Goal: Information Seeking & Learning: Learn about a topic

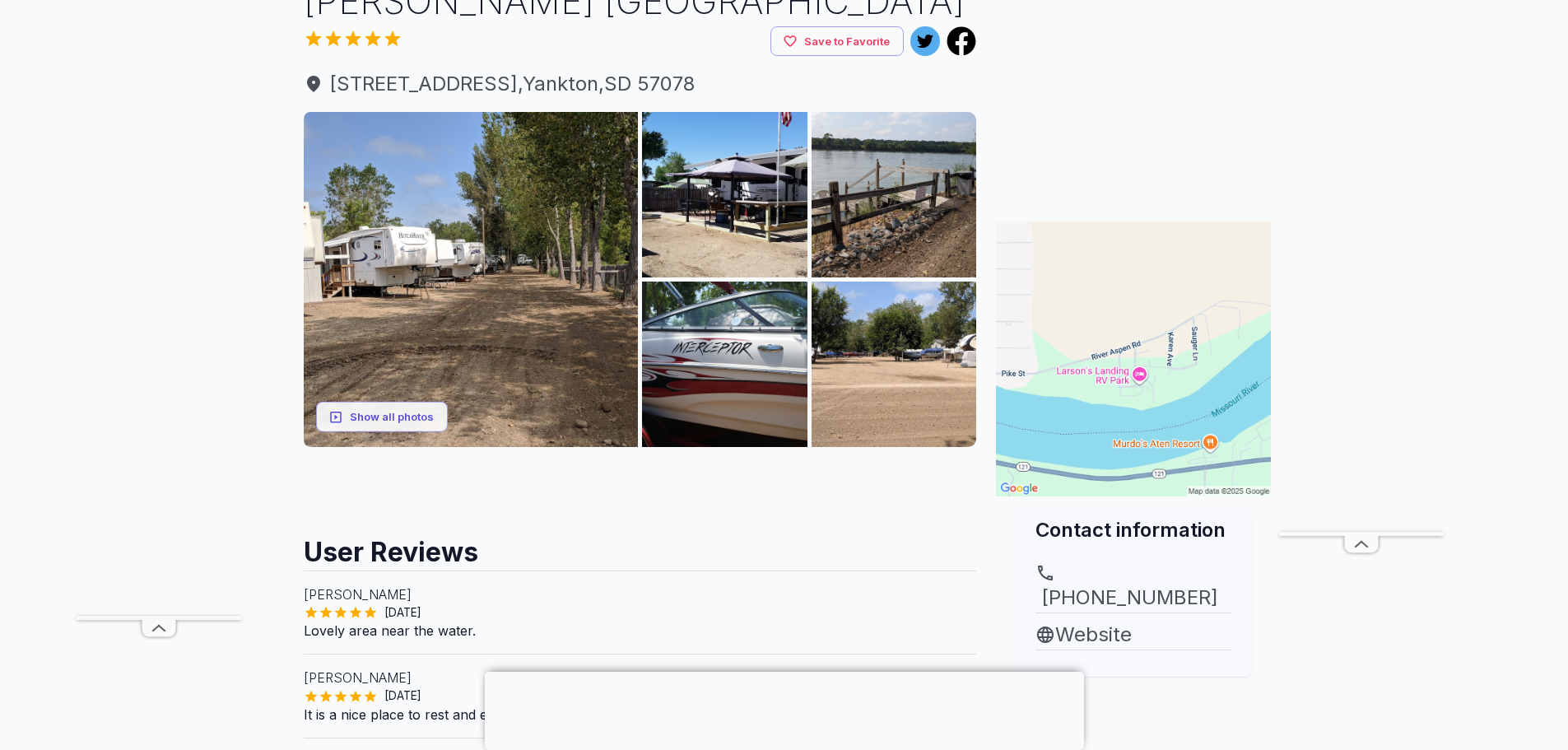
scroll to position [164, 0]
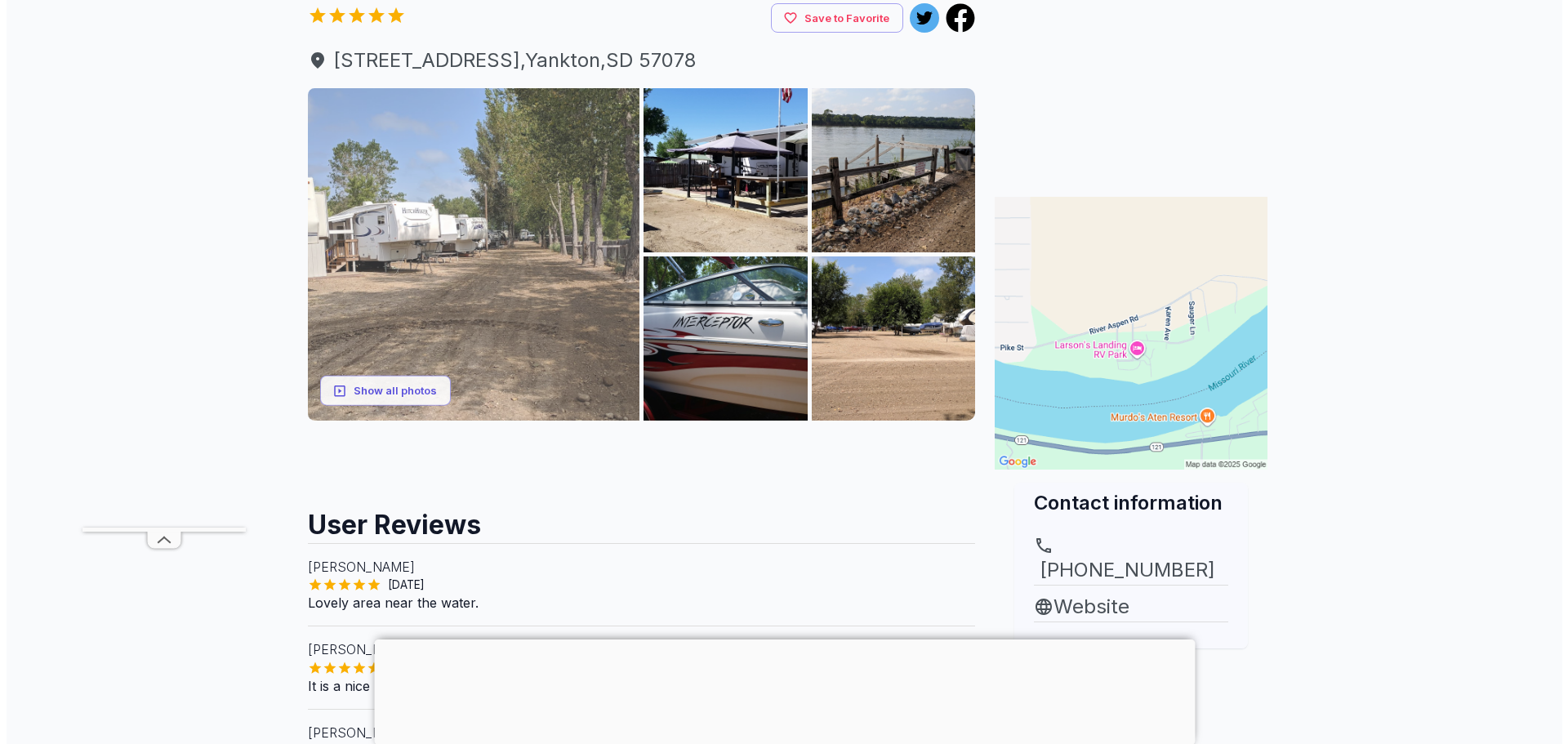
scroll to position [163, 0]
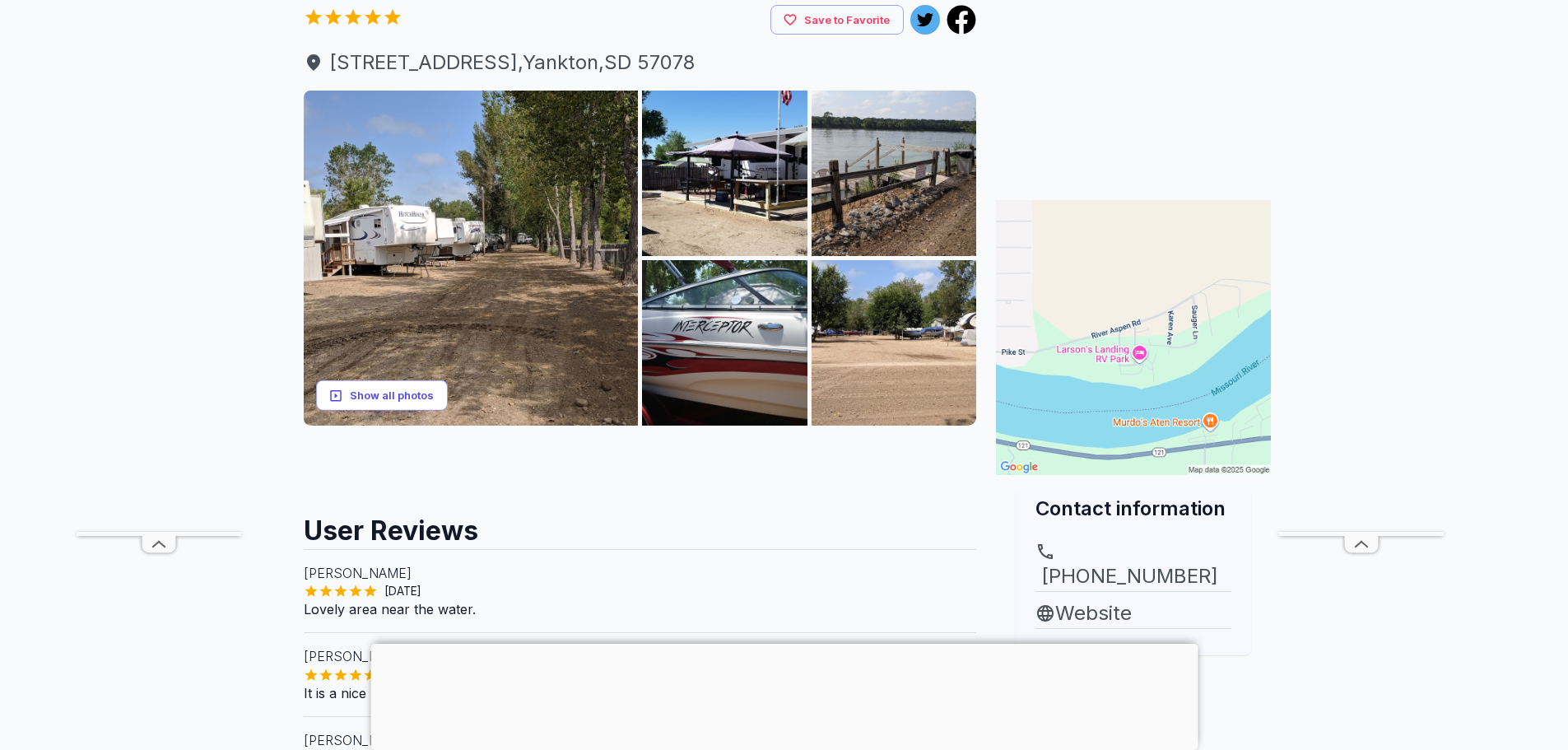
click at [370, 391] on button "Show all photos" at bounding box center [382, 396] width 132 height 31
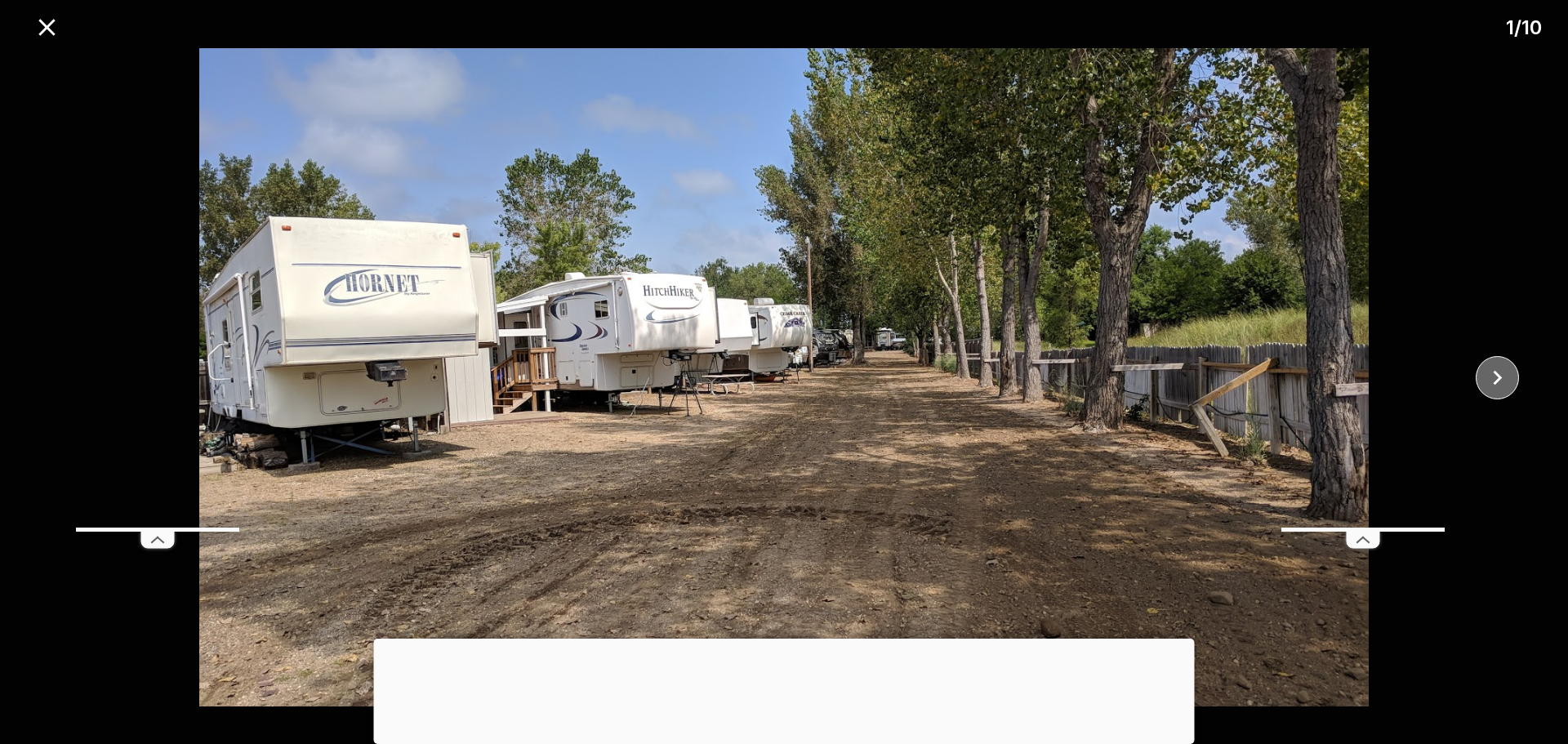
click at [1496, 378] on icon "close" at bounding box center [1498, 377] width 28 height 28
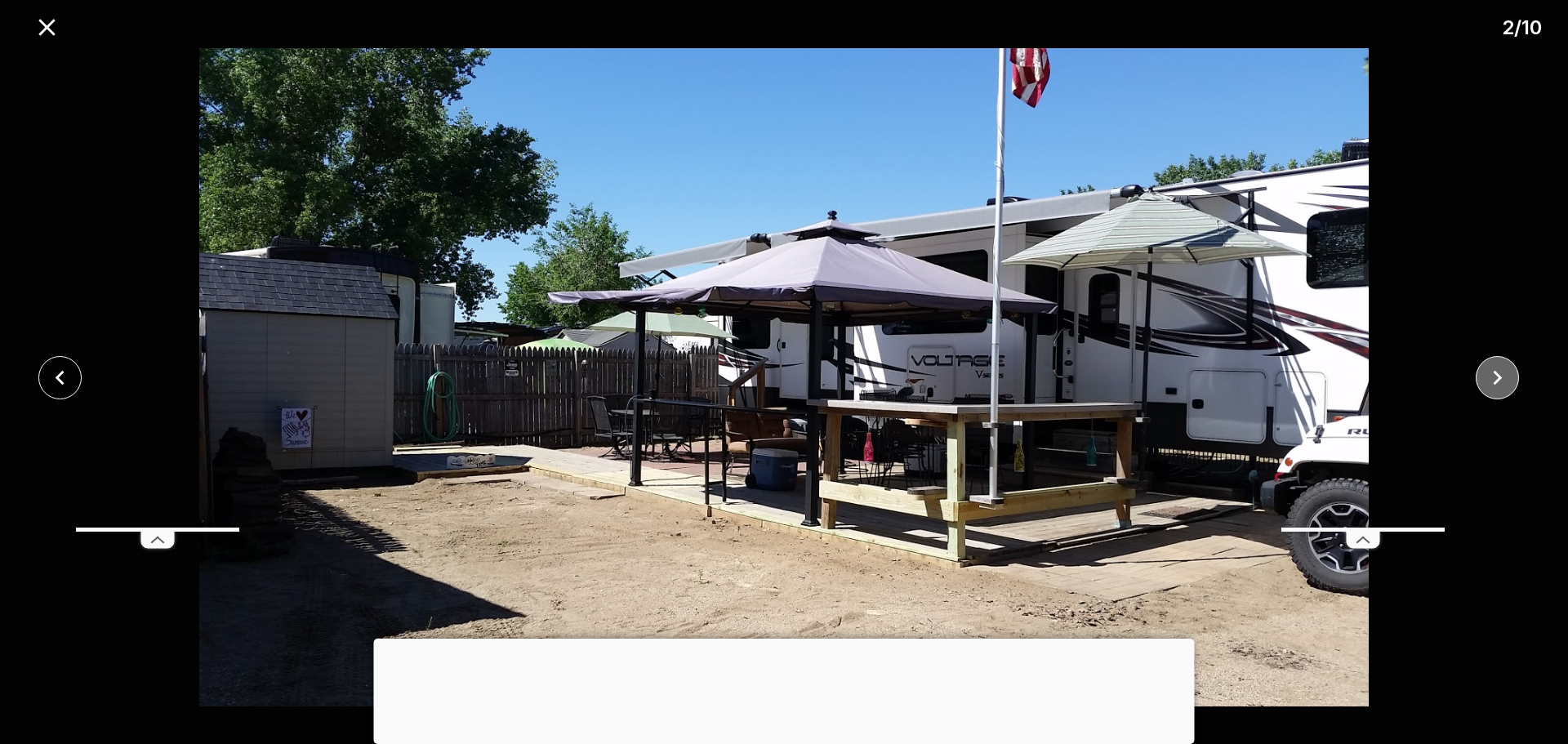
click at [1496, 378] on icon "close" at bounding box center [1498, 377] width 28 height 28
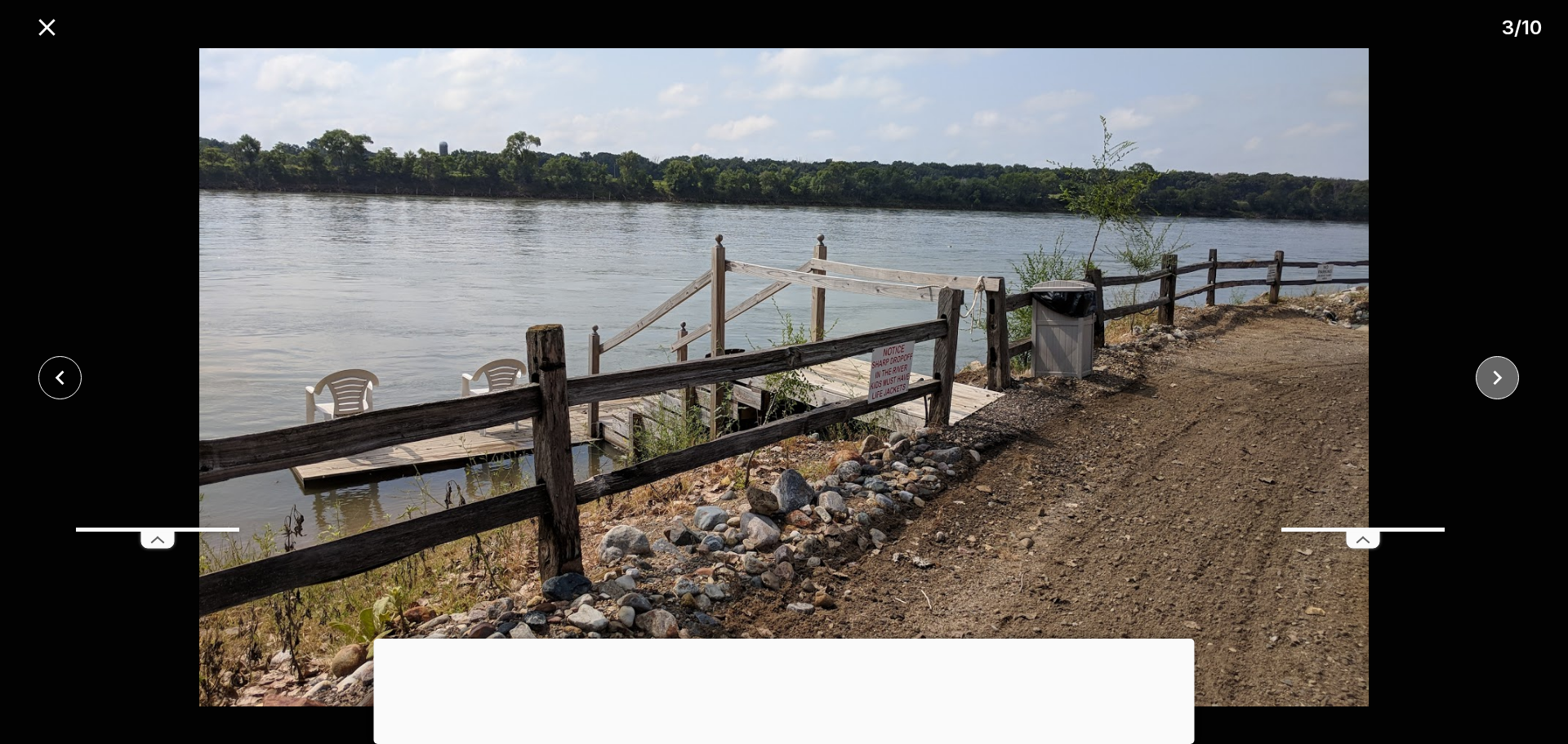
click at [1496, 378] on icon "close" at bounding box center [1498, 377] width 28 height 28
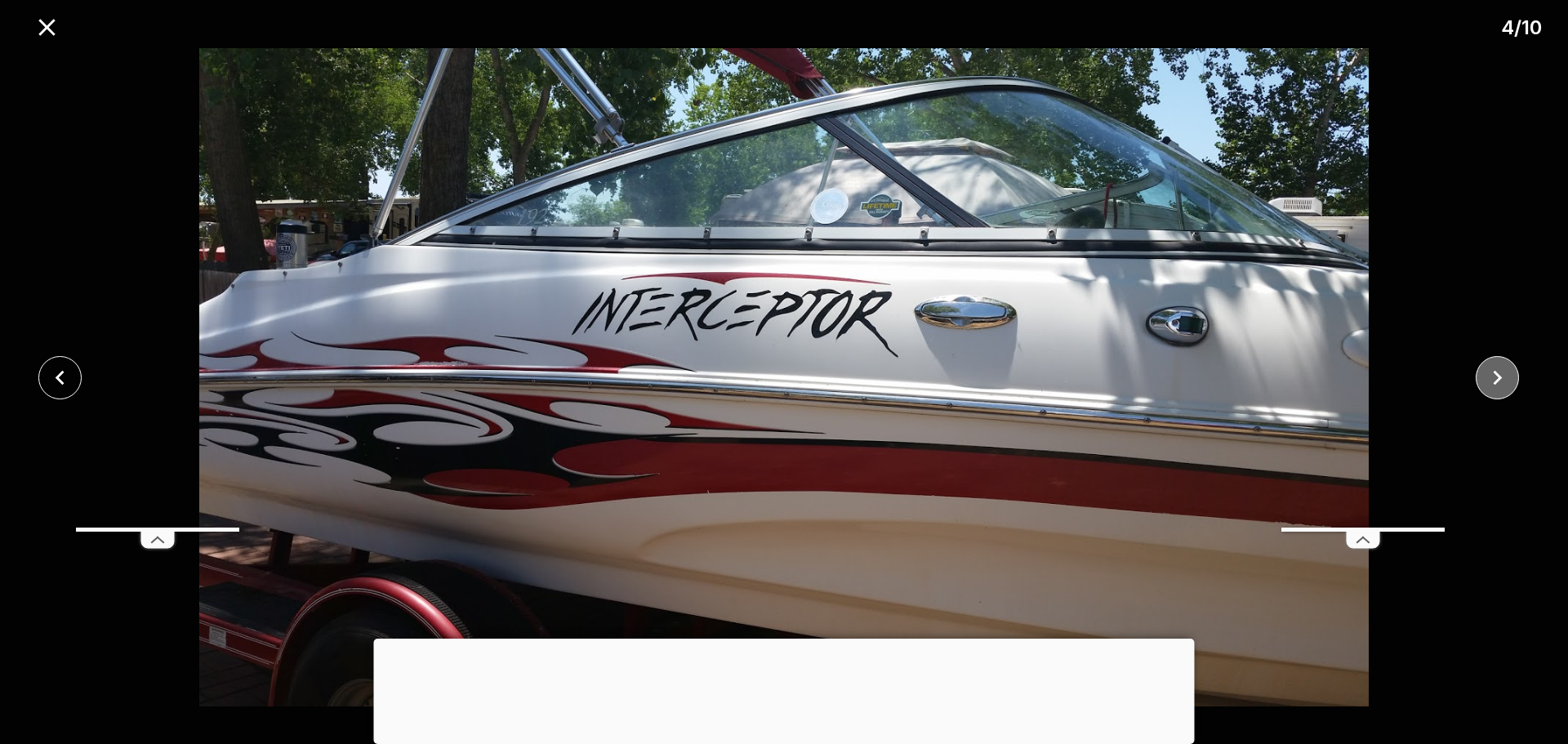
click at [1496, 378] on icon "close" at bounding box center [1498, 377] width 28 height 28
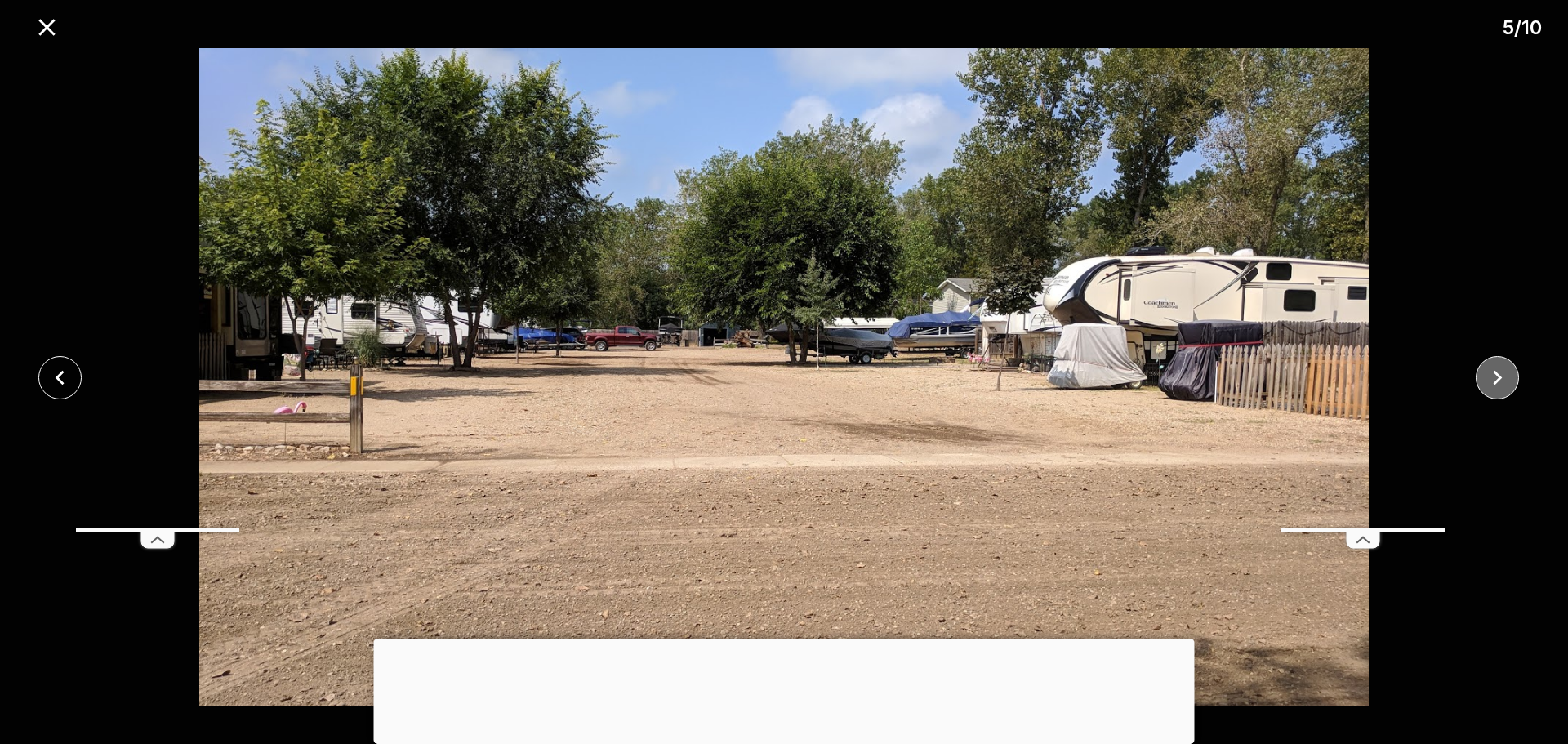
click at [1496, 378] on icon "close" at bounding box center [1498, 377] width 28 height 28
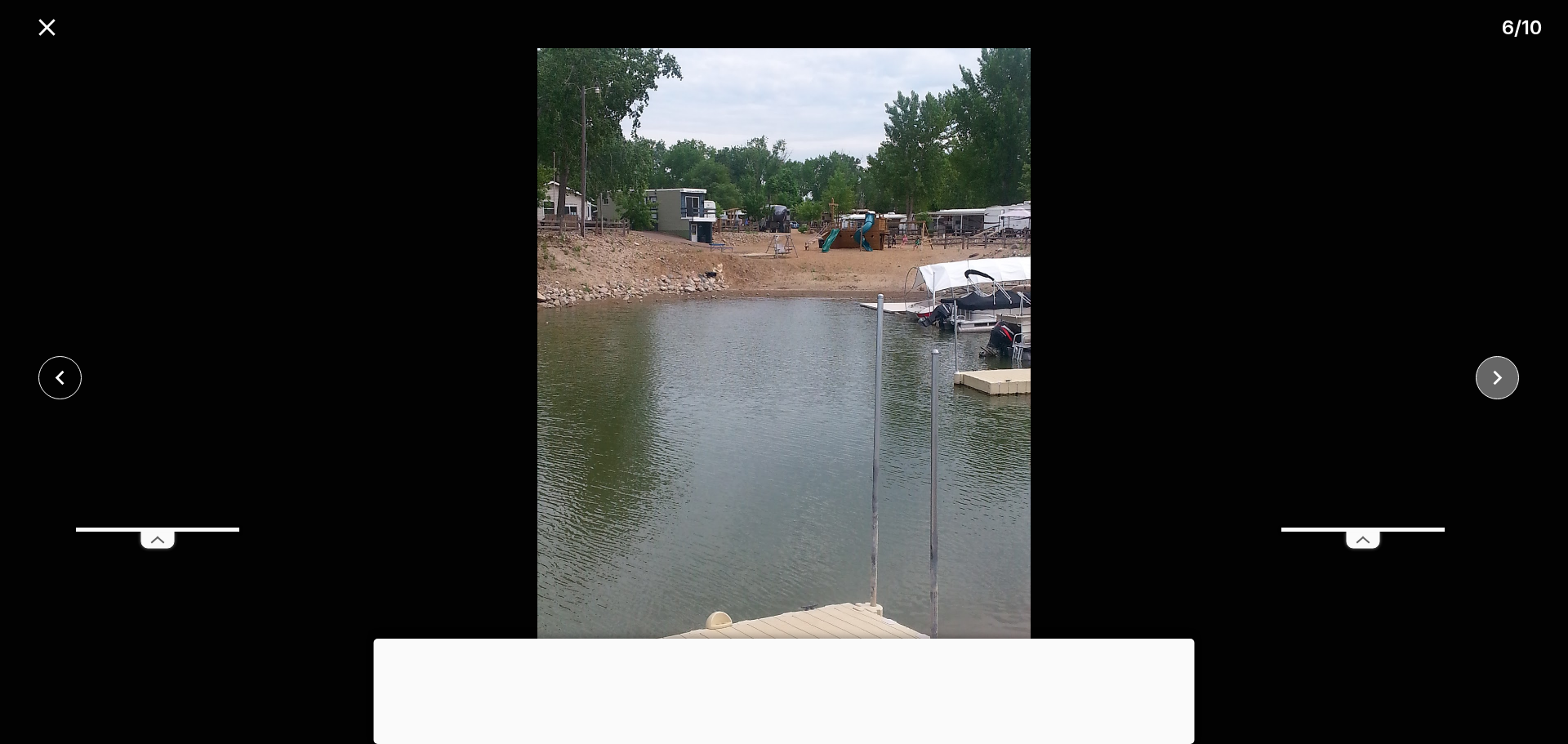
click at [1495, 377] on icon "close" at bounding box center [1498, 377] width 28 height 28
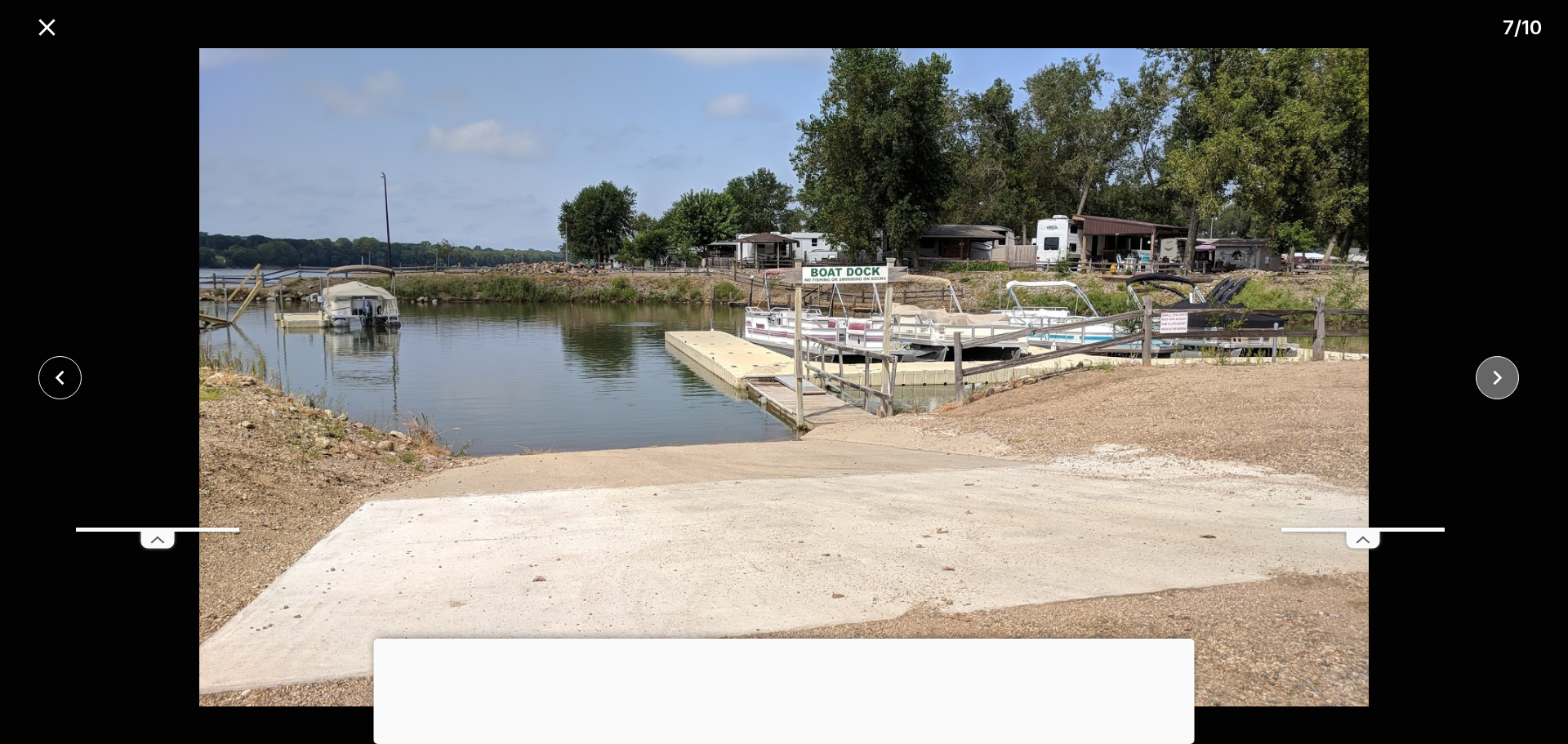
click at [1495, 377] on icon "close" at bounding box center [1498, 377] width 28 height 28
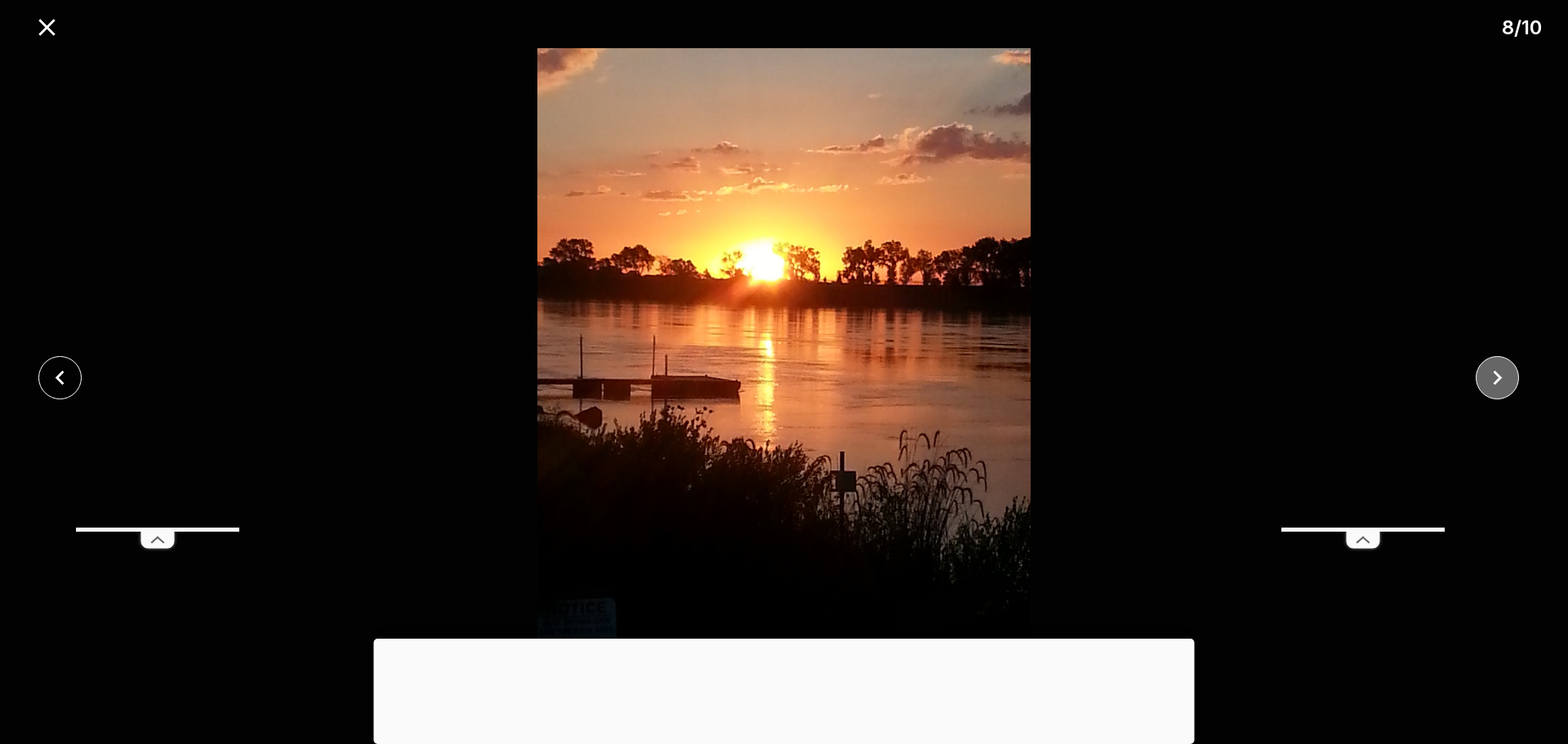
click at [1495, 377] on icon "close" at bounding box center [1498, 377] width 28 height 28
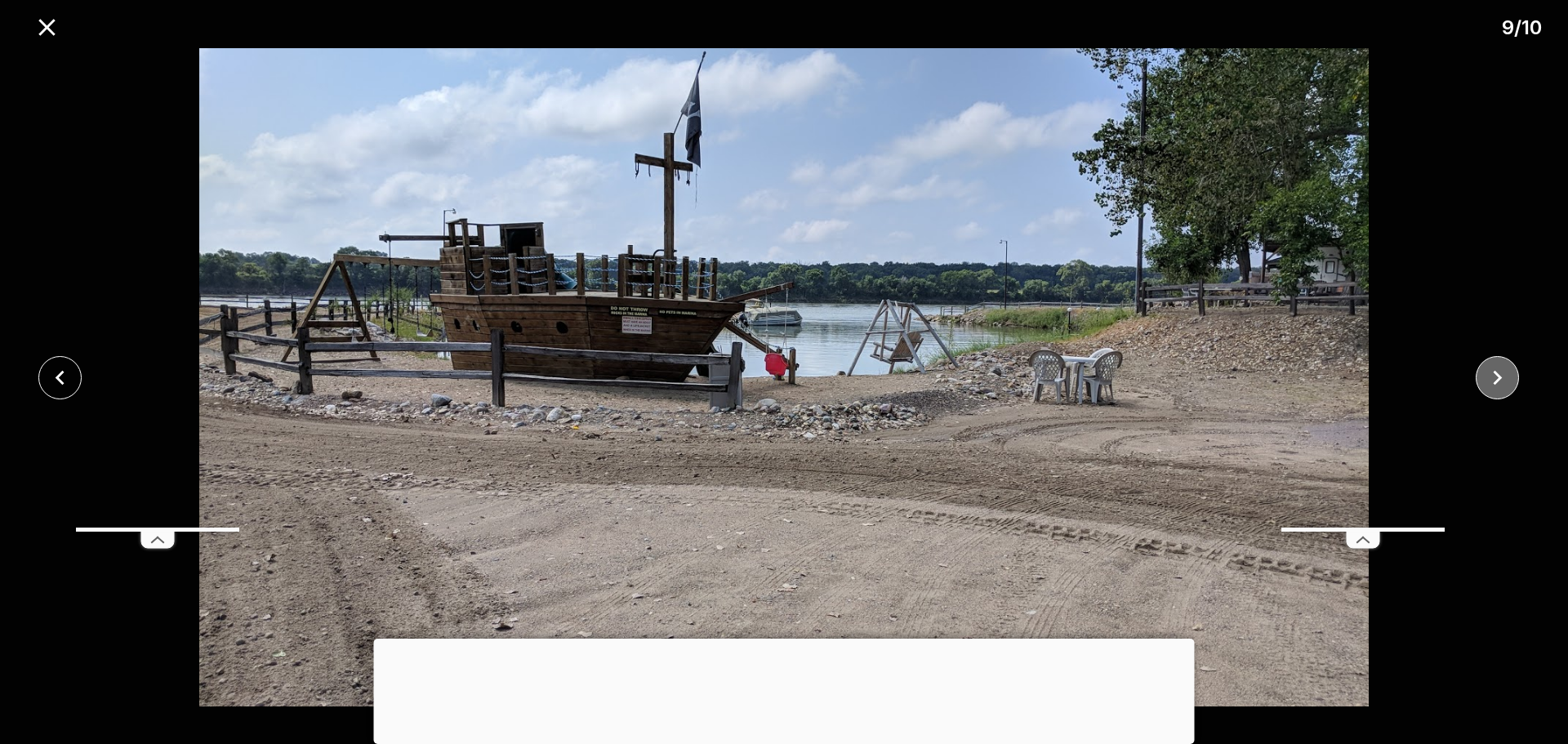
click at [1495, 377] on icon "close" at bounding box center [1498, 377] width 28 height 28
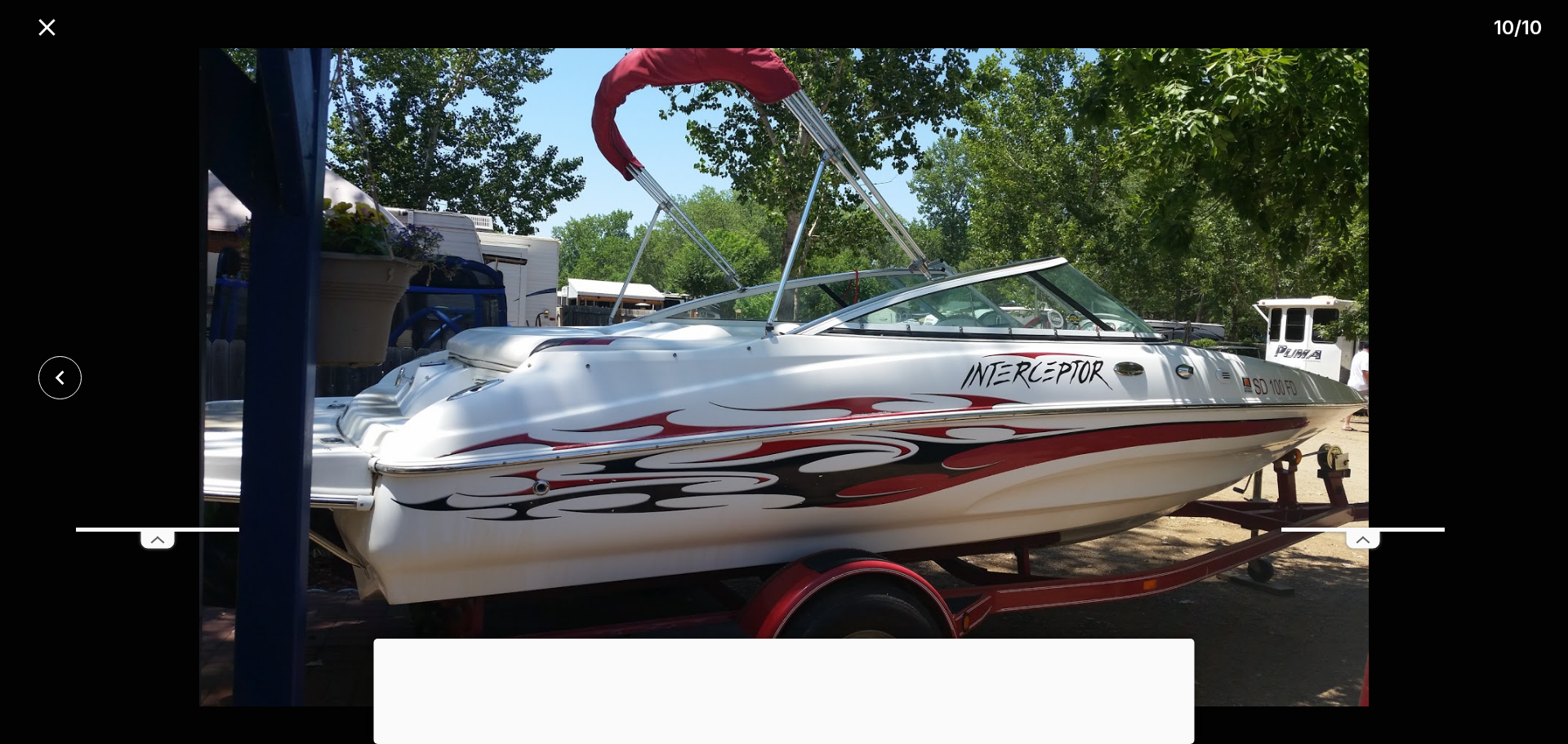
click at [1495, 377] on div at bounding box center [784, 377] width 1568 height 658
